Goal: Find specific page/section: Find specific page/section

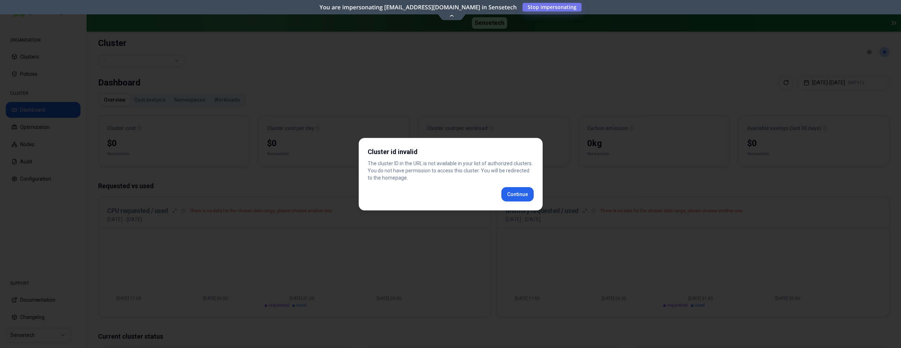
click at [517, 195] on div "Cluster id invalid The cluster ID in the URL is not available in your list of a…" at bounding box center [451, 174] width 184 height 73
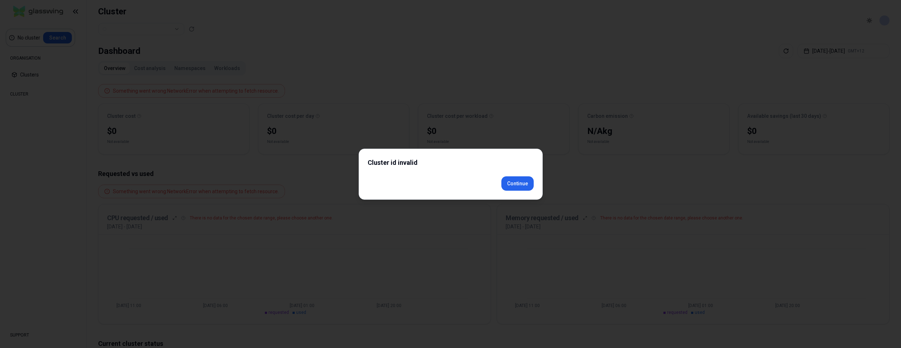
drag, startPoint x: 518, startPoint y: 187, endPoint x: 488, endPoint y: 180, distance: 30.3
click at [519, 187] on button "Continue" at bounding box center [518, 184] width 32 height 14
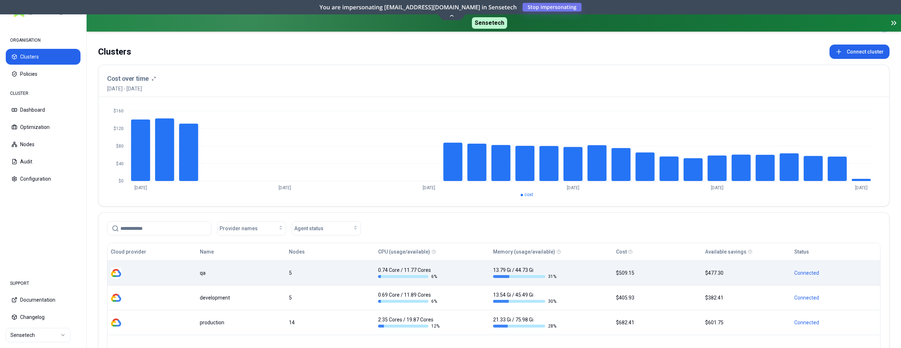
scroll to position [73, 0]
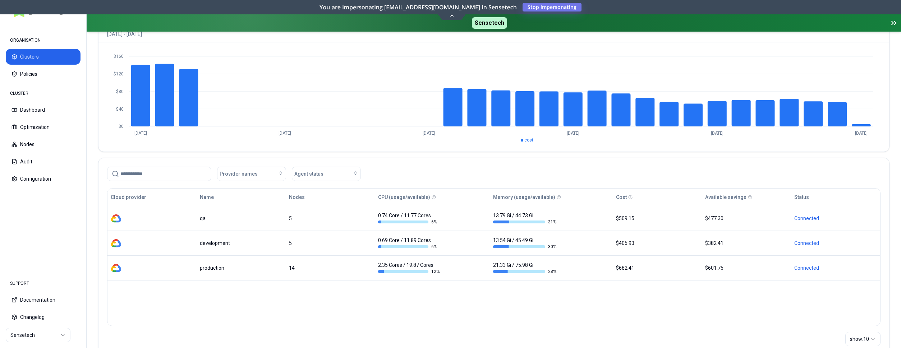
click at [47, 338] on html "ORGANISATION Clusters Policies CLUSTER Dashboard Optimization Nodes Audit Confi…" at bounding box center [450, 174] width 901 height 348
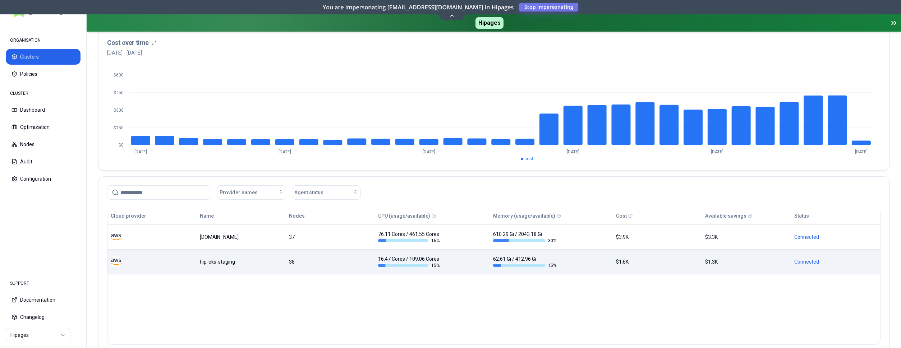
scroll to position [73, 0]
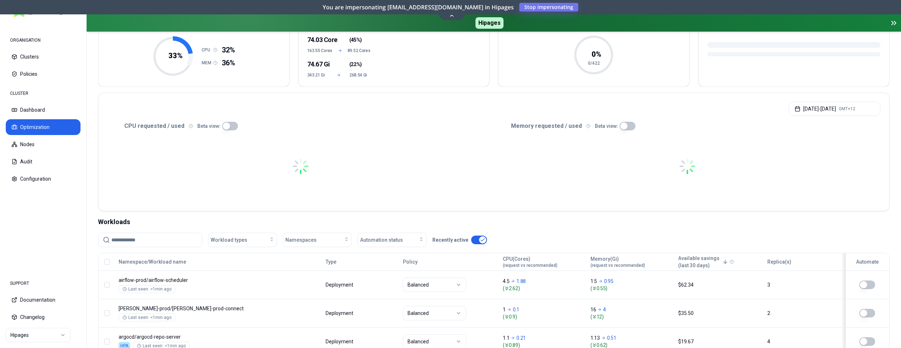
scroll to position [73, 0]
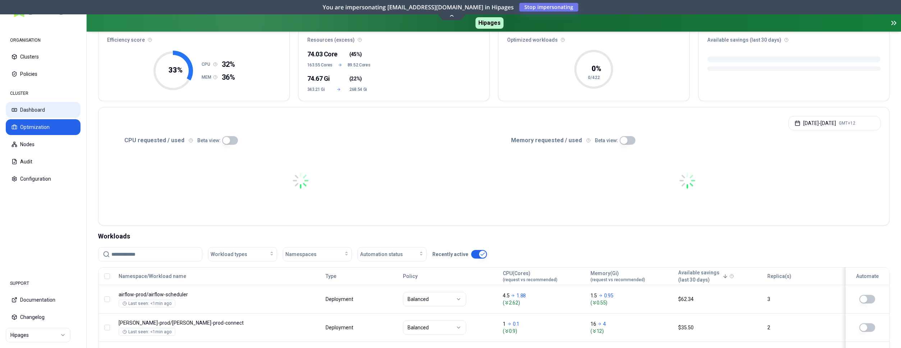
click at [35, 111] on button "Dashboard" at bounding box center [43, 110] width 75 height 16
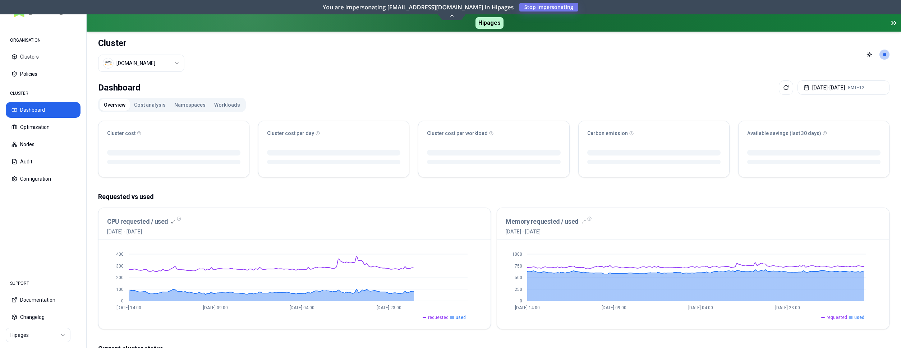
click at [220, 102] on button "Workloads" at bounding box center [227, 105] width 35 height 12
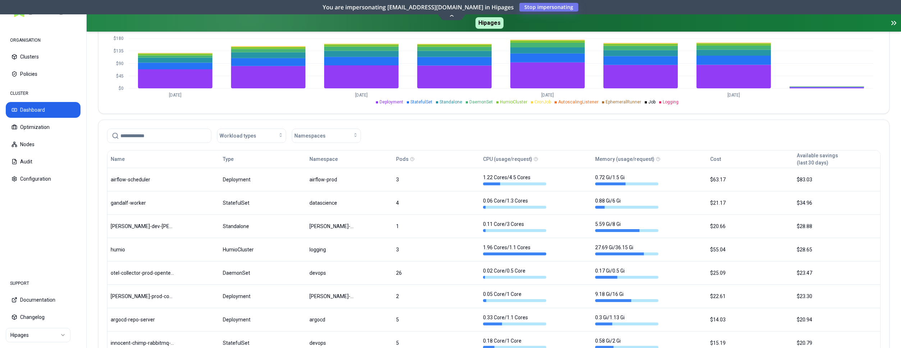
scroll to position [93, 0]
